Goal: Book appointment/travel/reservation

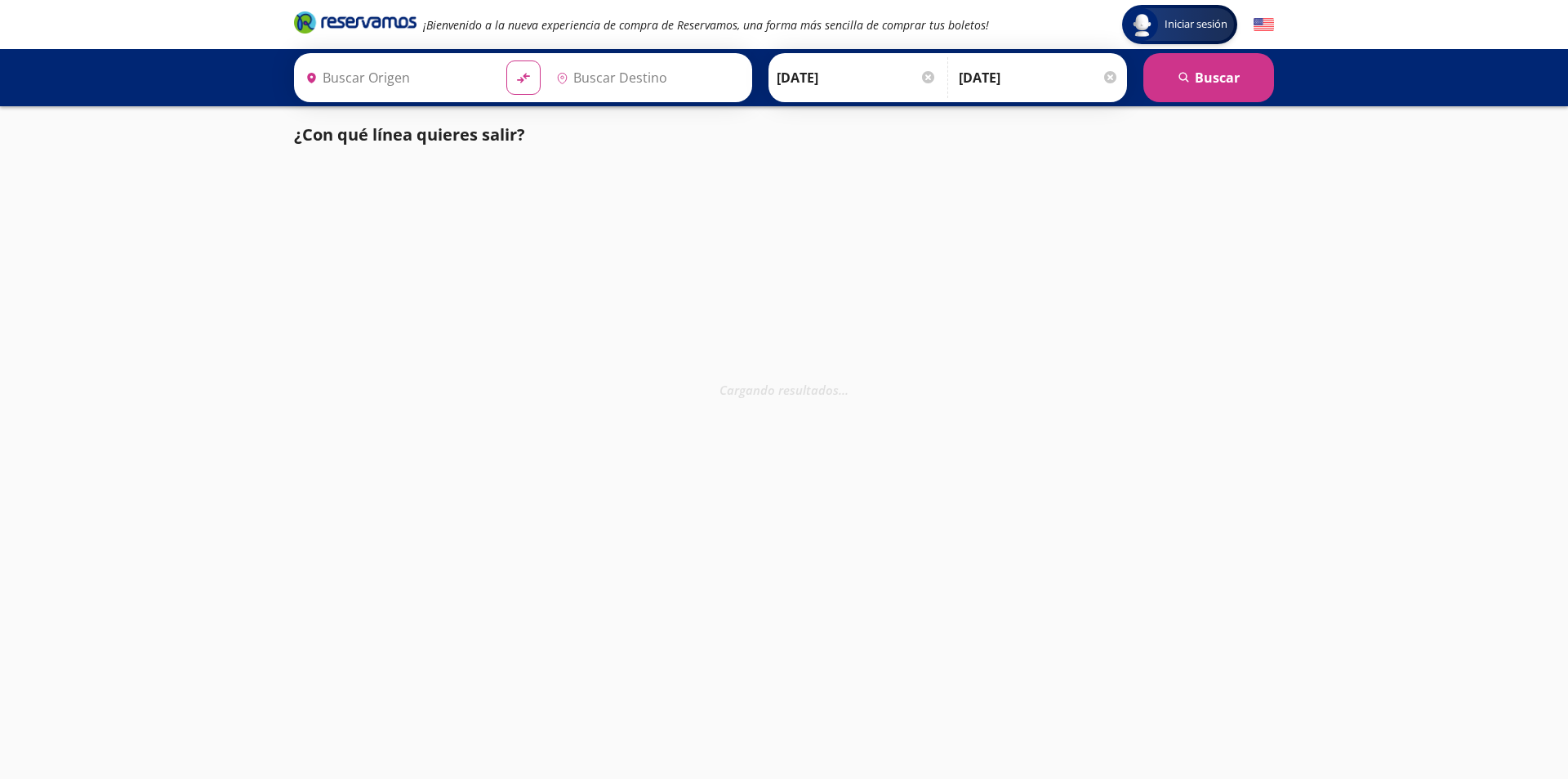
type input "[GEOGRAPHIC_DATA], [GEOGRAPHIC_DATA]"
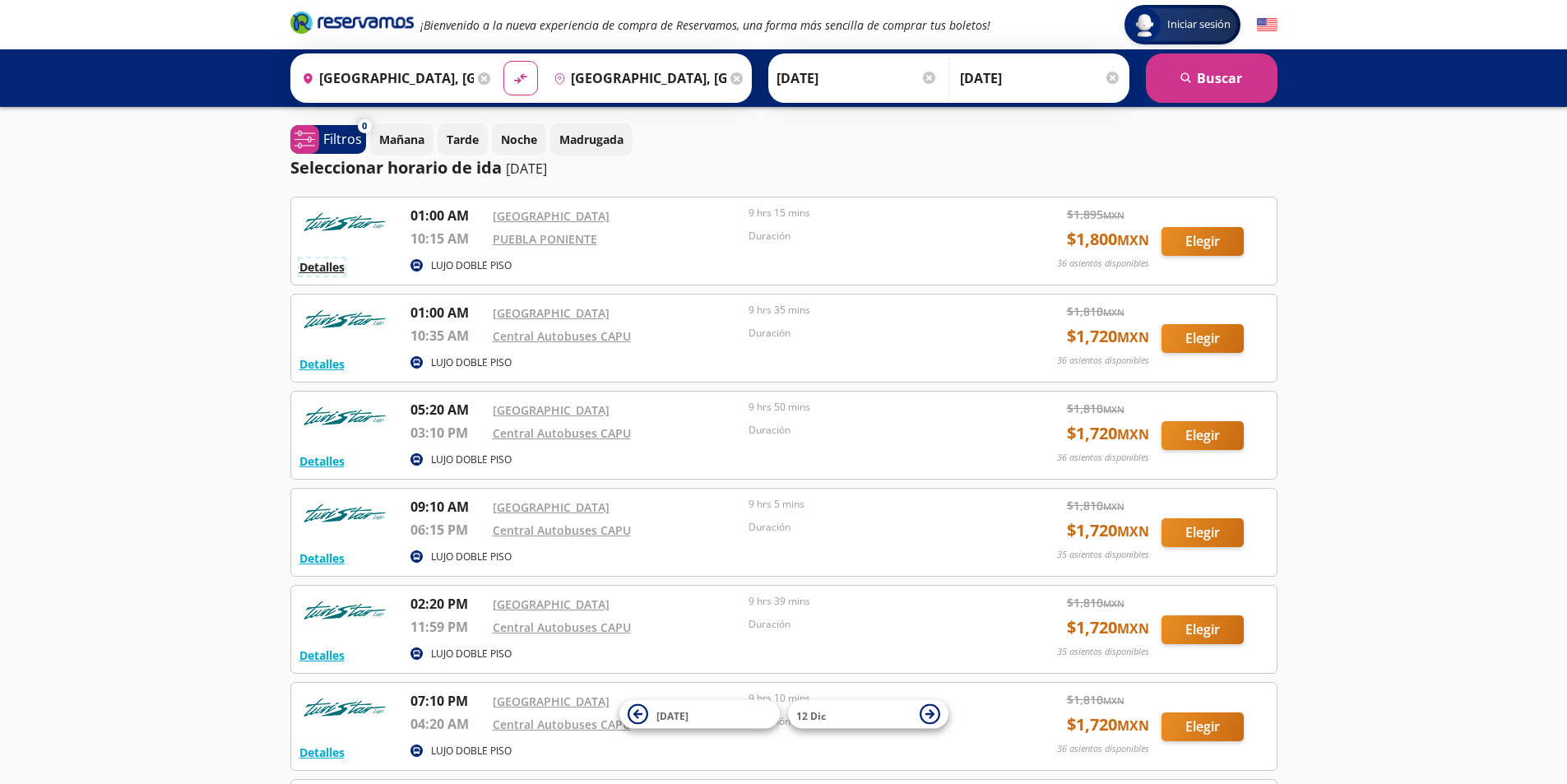
click at [324, 264] on button "Detalles" at bounding box center [322, 267] width 45 height 17
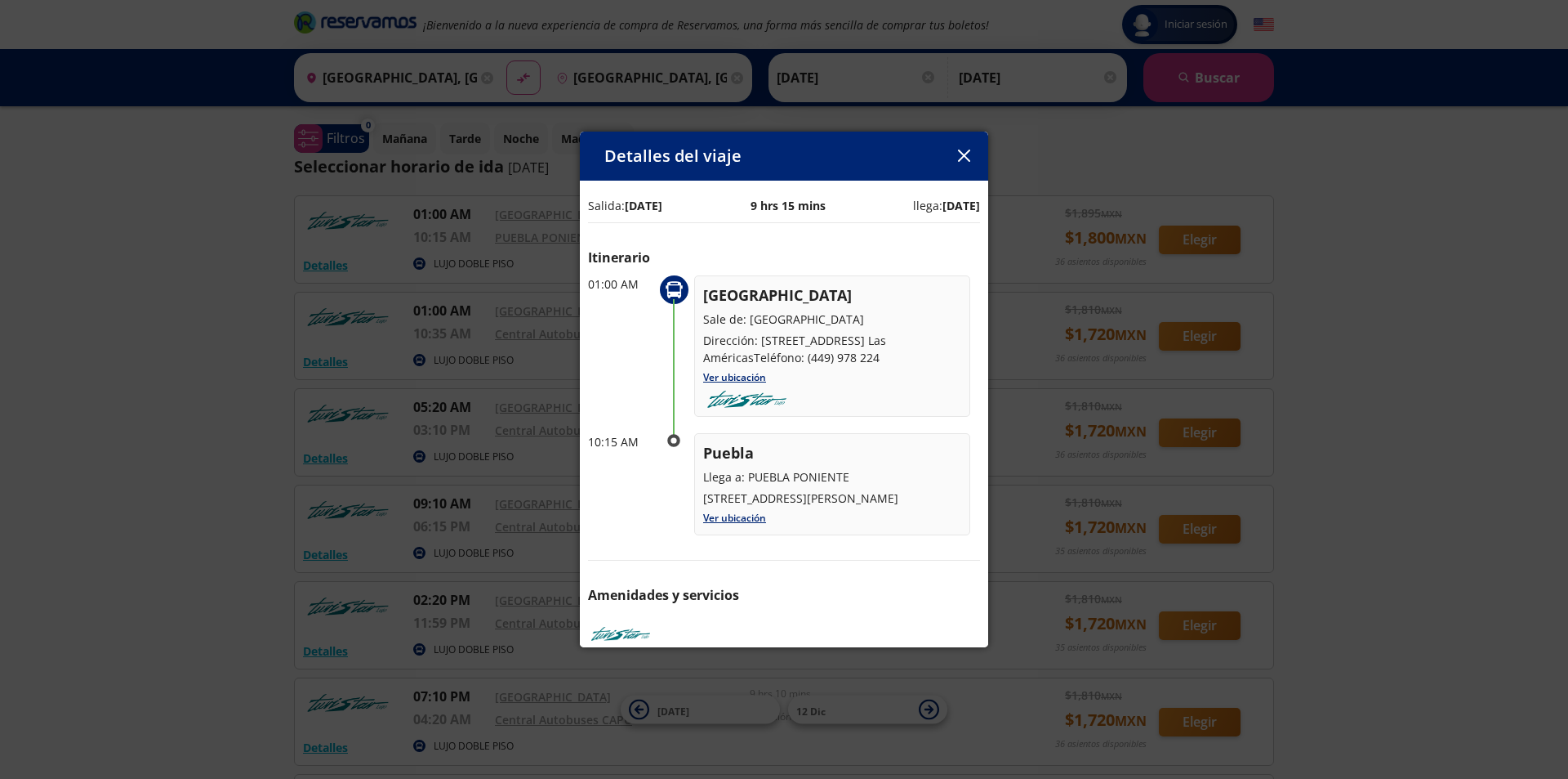
click at [960, 164] on button "button" at bounding box center [964, 157] width 25 height 25
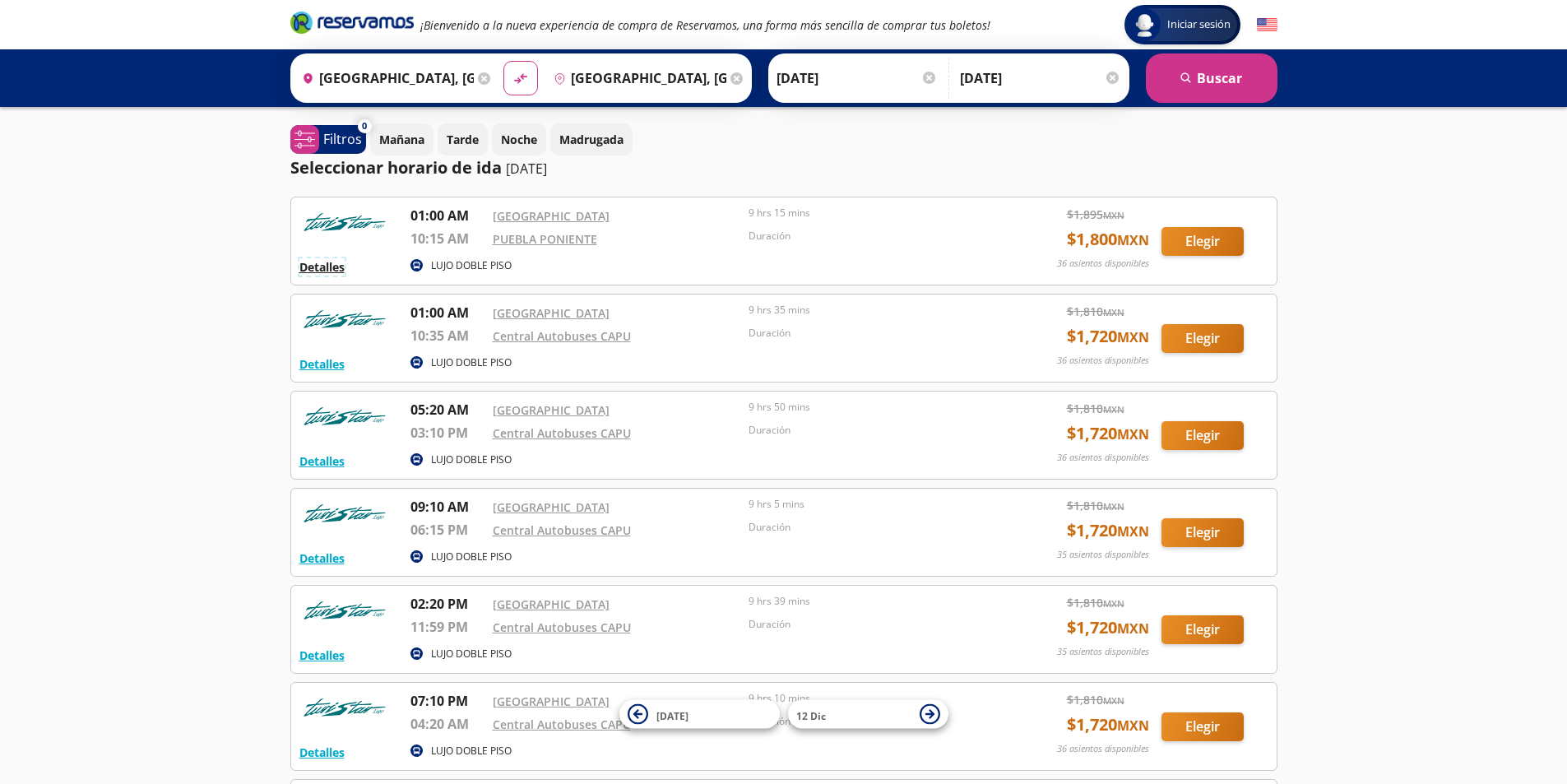
click at [310, 267] on button "Detalles" at bounding box center [322, 267] width 45 height 17
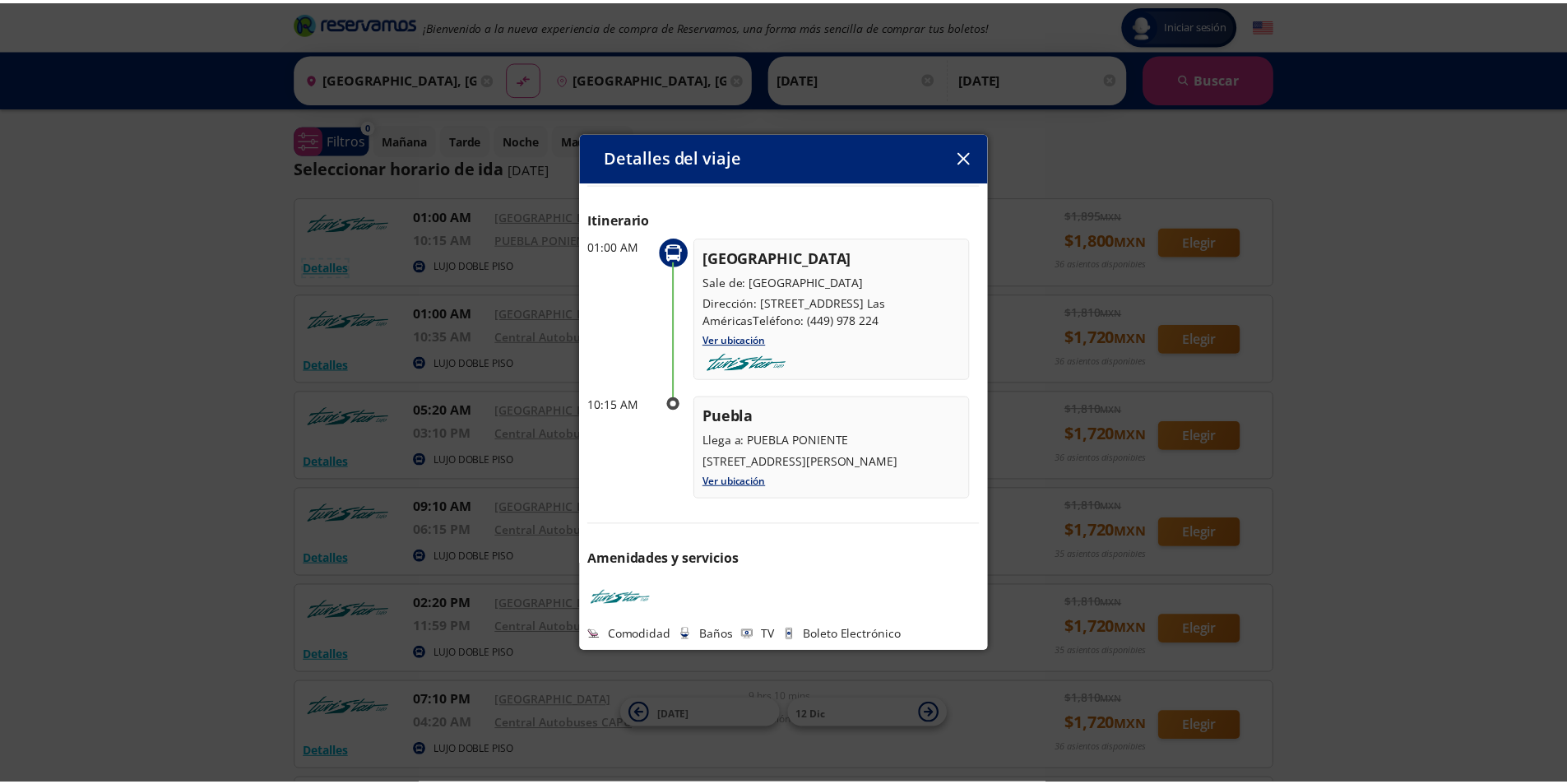
scroll to position [58, 0]
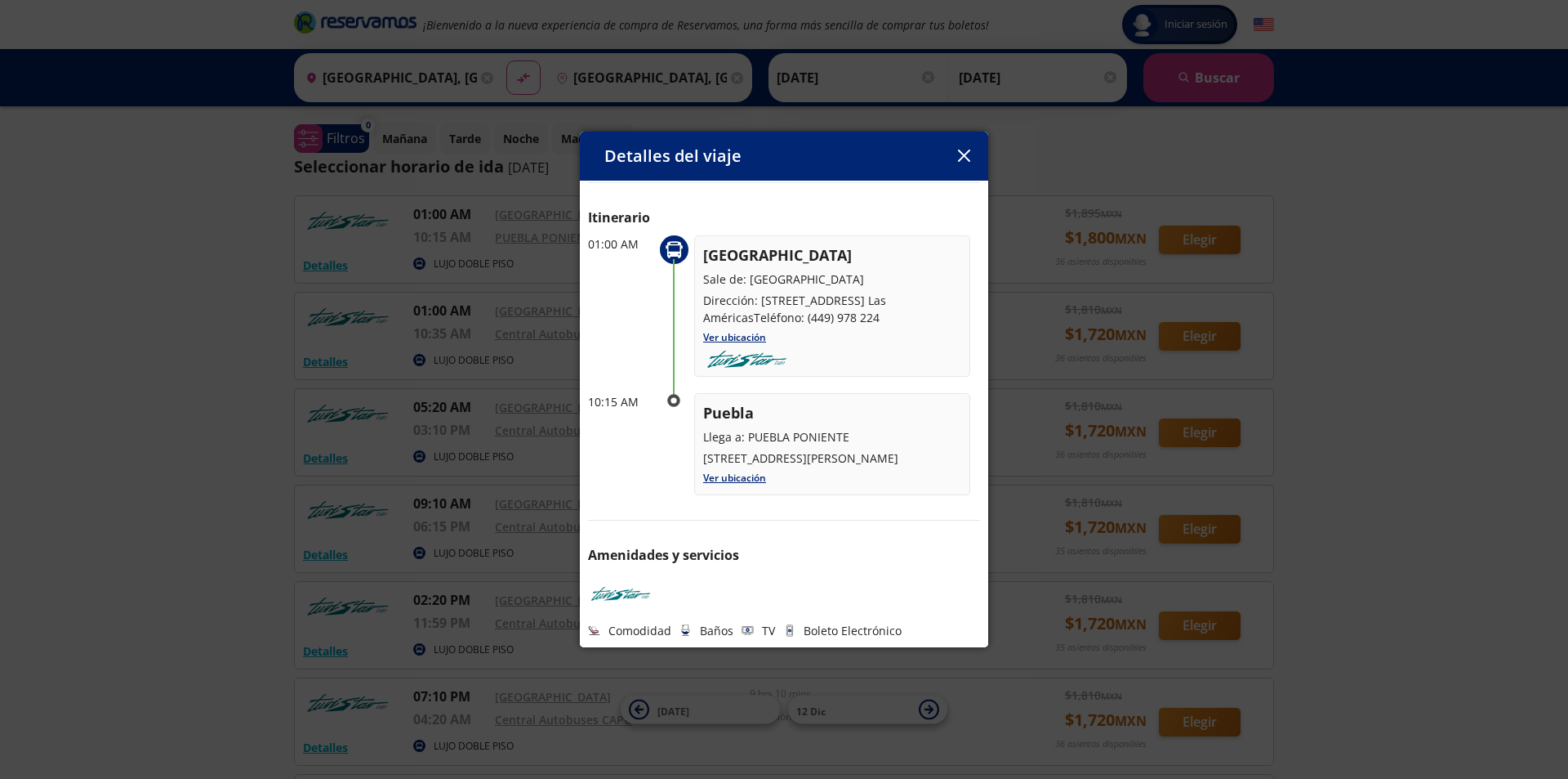
click at [962, 150] on icon "button" at bounding box center [964, 156] width 12 height 12
